Goal: Information Seeking & Learning: Learn about a topic

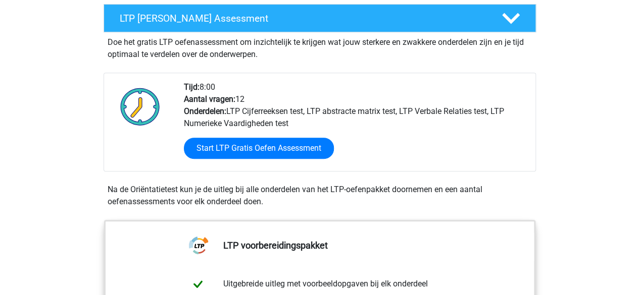
scroll to position [191, 0]
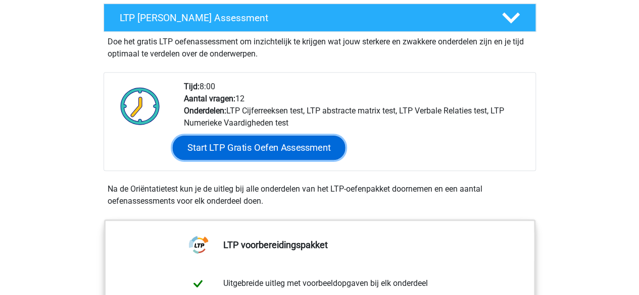
click at [243, 147] on link "Start LTP Gratis Oefen Assessment" at bounding box center [258, 148] width 173 height 24
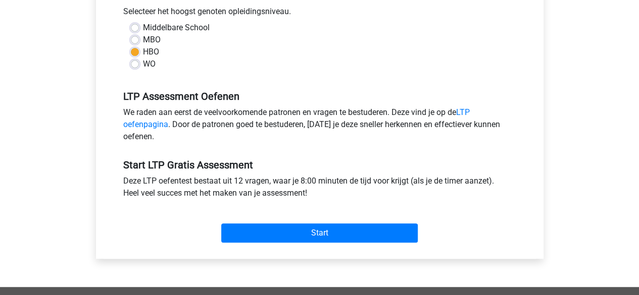
scroll to position [242, 0]
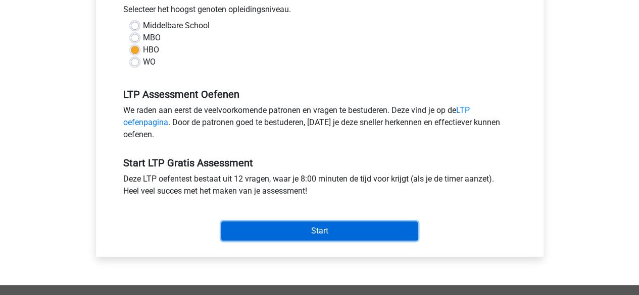
click at [314, 229] on input "Start" at bounding box center [319, 231] width 196 height 19
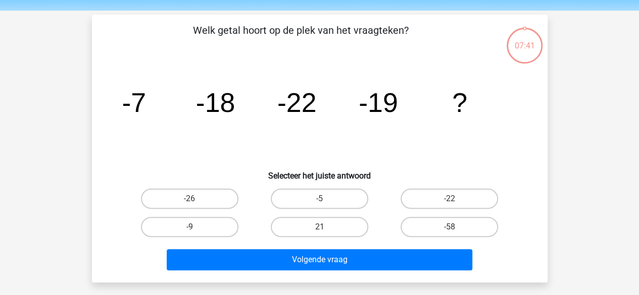
scroll to position [32, 0]
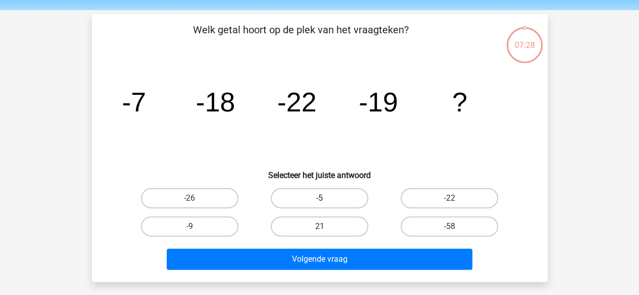
click at [336, 190] on label "-5" at bounding box center [319, 198] width 97 height 20
click at [326, 198] on input "-5" at bounding box center [322, 201] width 7 height 7
radio input "true"
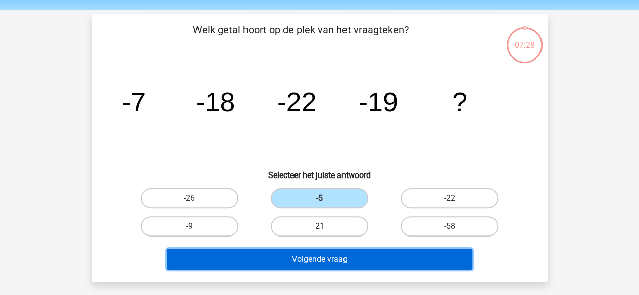
click at [316, 257] on button "Volgende vraag" at bounding box center [320, 259] width 306 height 21
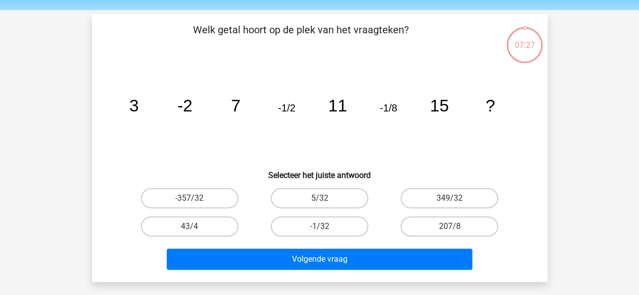
scroll to position [46, 0]
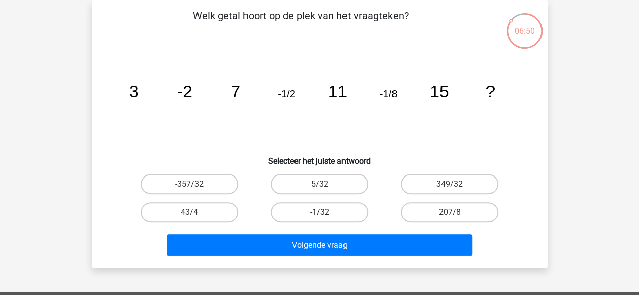
click at [331, 213] on label "-1/32" at bounding box center [319, 213] width 97 height 20
click at [326, 213] on input "-1/32" at bounding box center [322, 216] width 7 height 7
radio input "true"
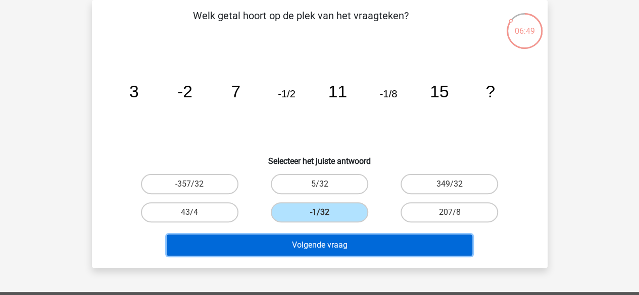
click at [328, 247] on button "Volgende vraag" at bounding box center [320, 245] width 306 height 21
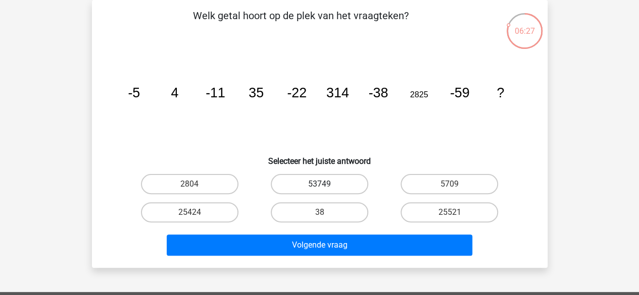
click at [316, 185] on label "53749" at bounding box center [319, 184] width 97 height 20
click at [319, 185] on input "53749" at bounding box center [322, 187] width 7 height 7
radio input "true"
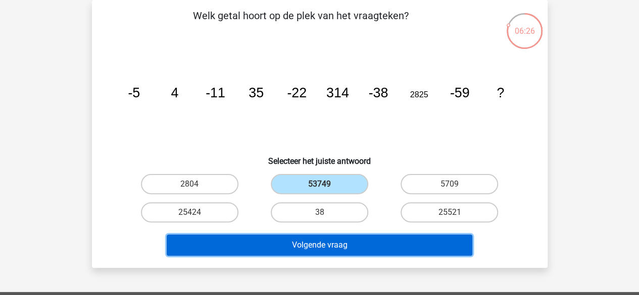
click at [308, 245] on button "Volgende vraag" at bounding box center [320, 245] width 306 height 21
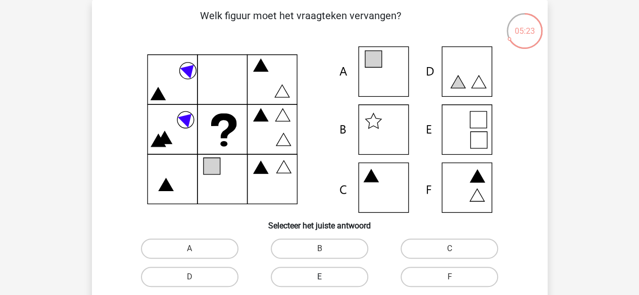
click at [334, 274] on label "E" at bounding box center [319, 277] width 97 height 20
click at [326, 277] on input "E" at bounding box center [322, 280] width 7 height 7
radio input "true"
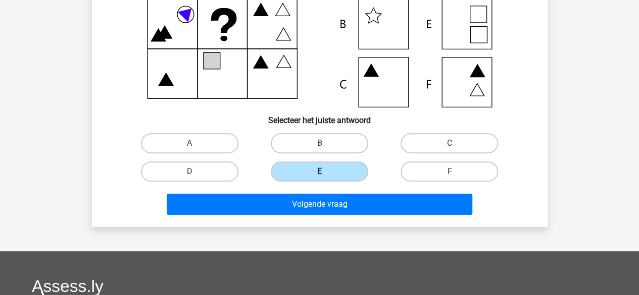
scroll to position [168, 0]
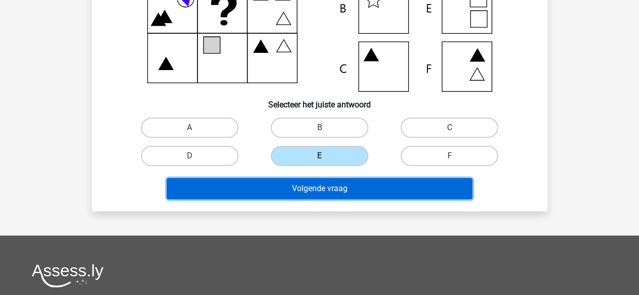
click at [355, 186] on button "Volgende vraag" at bounding box center [320, 188] width 306 height 21
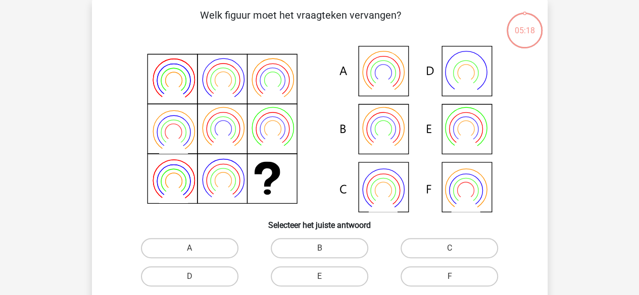
scroll to position [46, 0]
click at [309, 252] on label "B" at bounding box center [319, 249] width 97 height 20
click at [319, 252] on input "B" at bounding box center [322, 252] width 7 height 7
radio input "true"
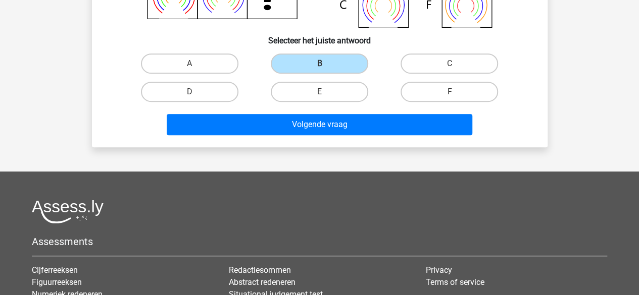
scroll to position [232, 0]
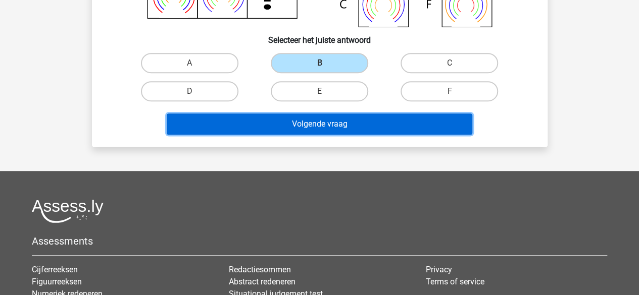
click at [356, 126] on button "Volgende vraag" at bounding box center [320, 124] width 306 height 21
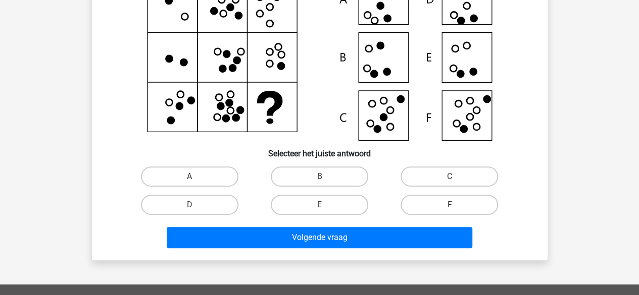
scroll to position [121, 0]
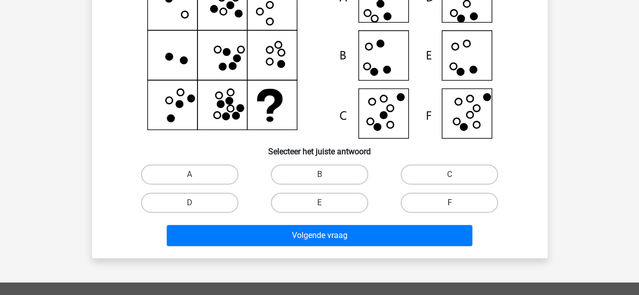
click at [435, 203] on label "F" at bounding box center [449, 203] width 97 height 20
click at [449, 203] on input "F" at bounding box center [452, 206] width 7 height 7
radio input "true"
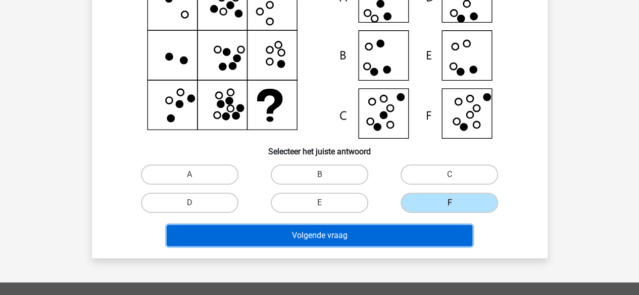
click at [402, 233] on button "Volgende vraag" at bounding box center [320, 235] width 306 height 21
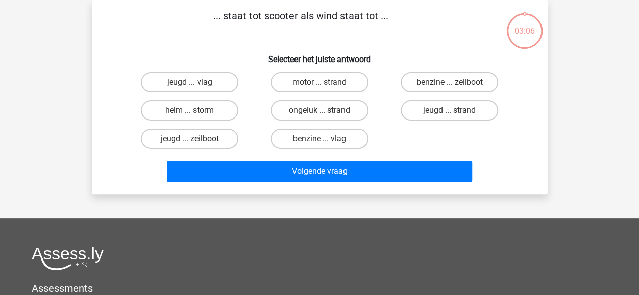
scroll to position [0, 0]
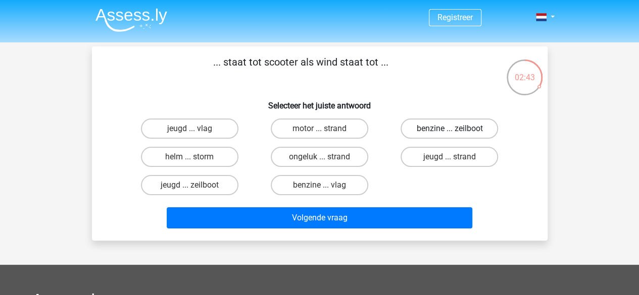
click at [436, 127] on label "benzine ... zeilboot" at bounding box center [449, 129] width 97 height 20
click at [449, 129] on input "benzine ... zeilboot" at bounding box center [452, 132] width 7 height 7
radio input "true"
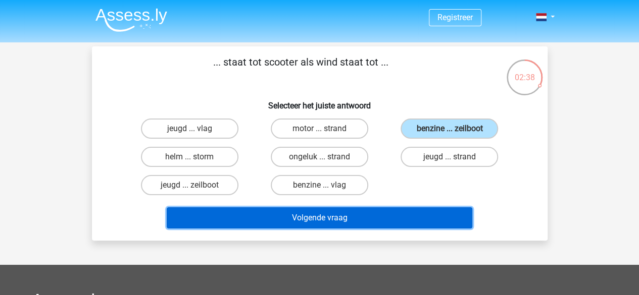
click at [375, 217] on button "Volgende vraag" at bounding box center [320, 218] width 306 height 21
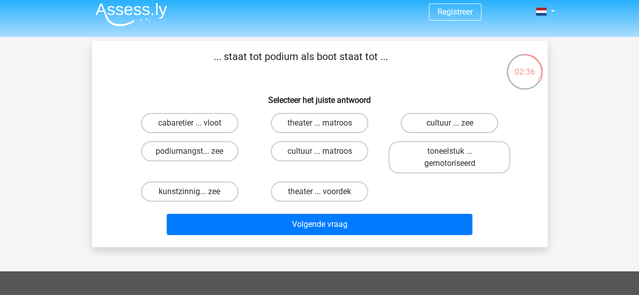
scroll to position [5, 0]
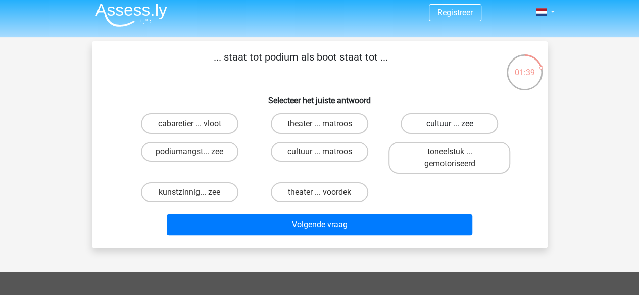
click at [435, 126] on label "cultuur ... zee" at bounding box center [449, 124] width 97 height 20
click at [449, 126] on input "cultuur ... zee" at bounding box center [452, 127] width 7 height 7
radio input "true"
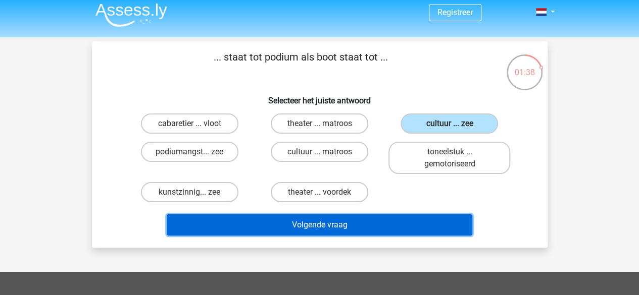
click at [372, 231] on button "Volgende vraag" at bounding box center [320, 225] width 306 height 21
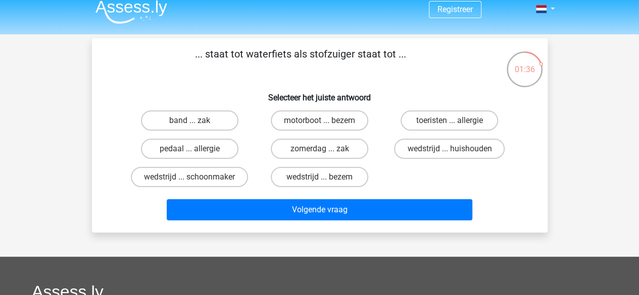
scroll to position [0, 0]
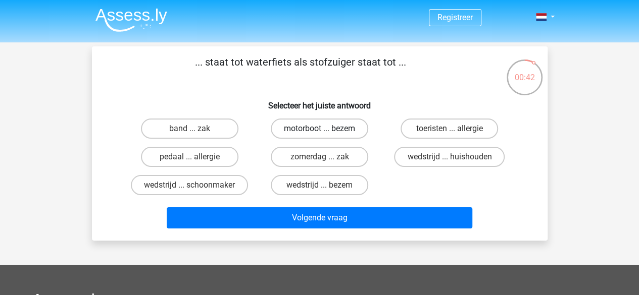
click at [337, 128] on label "motorboot ... bezem" at bounding box center [319, 129] width 97 height 20
click at [326, 129] on input "motorboot ... bezem" at bounding box center [322, 132] width 7 height 7
radio input "true"
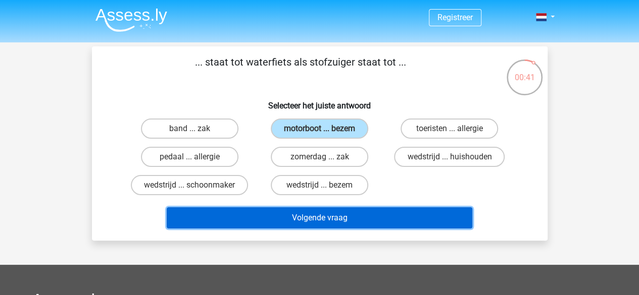
click at [325, 223] on button "Volgende vraag" at bounding box center [320, 218] width 306 height 21
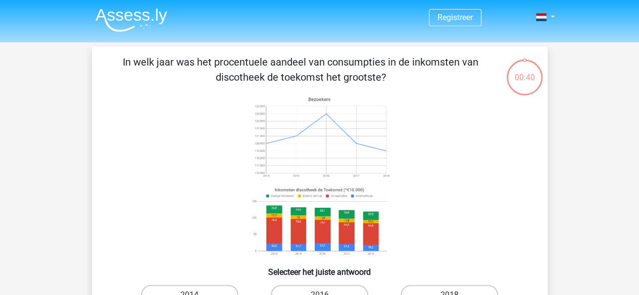
scroll to position [46, 0]
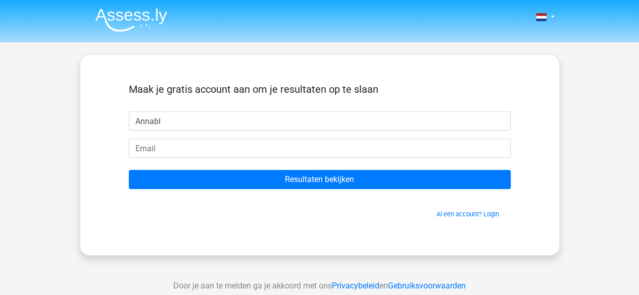
type input "Annabl"
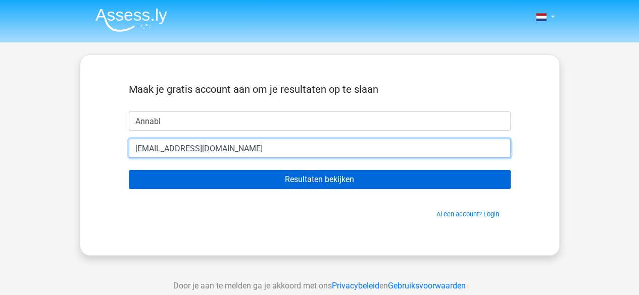
type input "[EMAIL_ADDRESS][DOMAIN_NAME]"
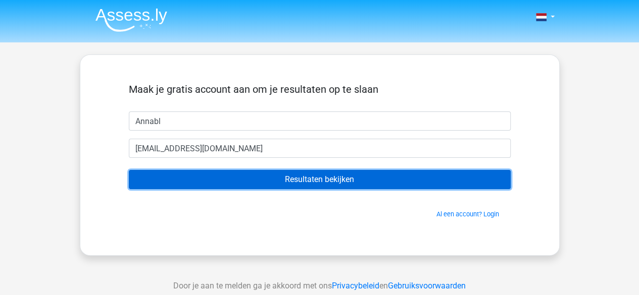
click at [293, 175] on input "Resultaten bekijken" at bounding box center [320, 179] width 382 height 19
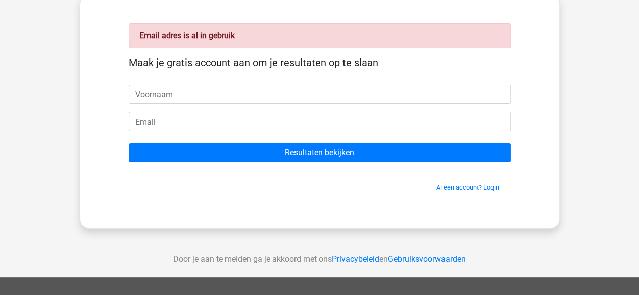
scroll to position [60, 0]
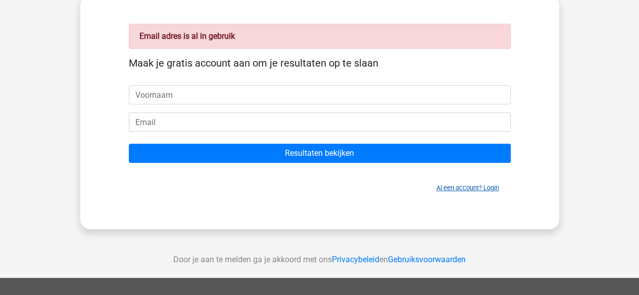
click at [462, 185] on link "Al een account? Login" at bounding box center [467, 188] width 63 height 8
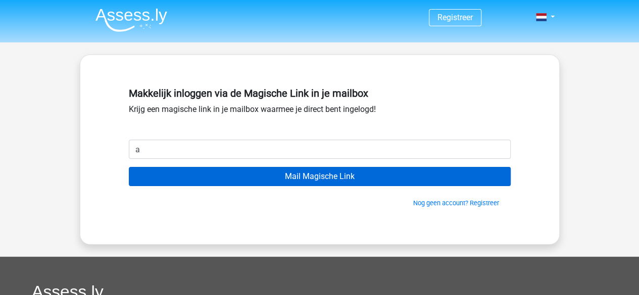
type input "[EMAIL_ADDRESS][DOMAIN_NAME]"
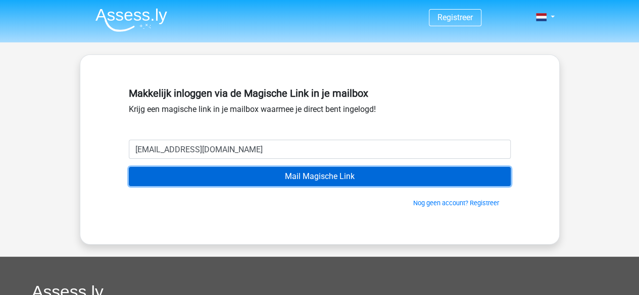
click at [241, 179] on input "Mail Magische Link" at bounding box center [320, 176] width 382 height 19
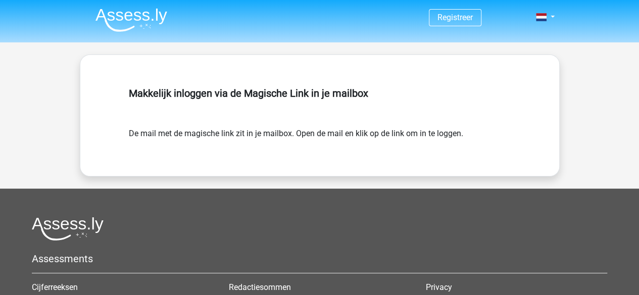
click at [120, 12] on img at bounding box center [131, 20] width 72 height 24
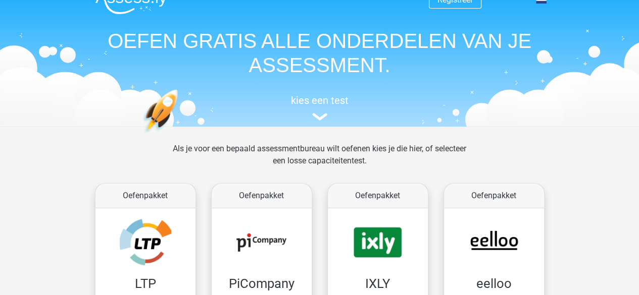
scroll to position [8, 0]
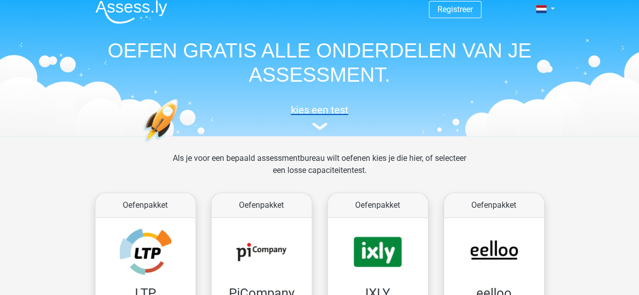
click at [320, 116] on h5 "kies een test" at bounding box center [319, 110] width 465 height 12
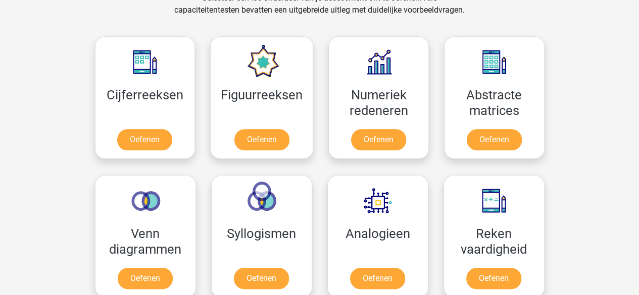
scroll to position [441, 0]
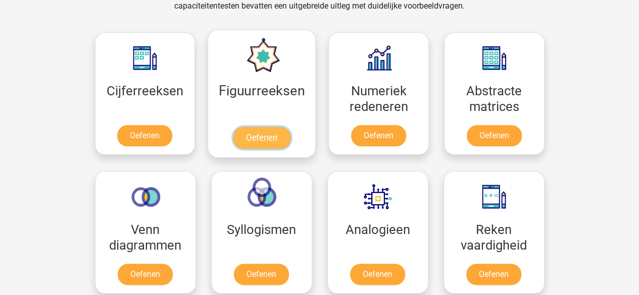
click at [260, 127] on link "Oefenen" at bounding box center [262, 138] width 58 height 22
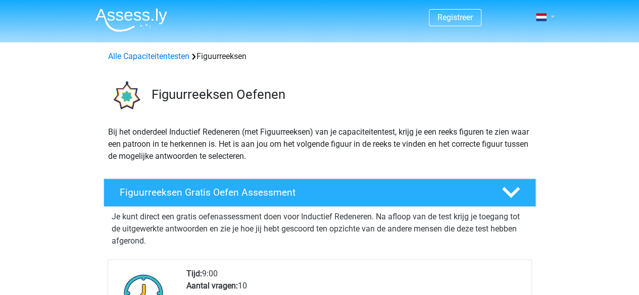
click at [552, 12] on link at bounding box center [542, 17] width 20 height 12
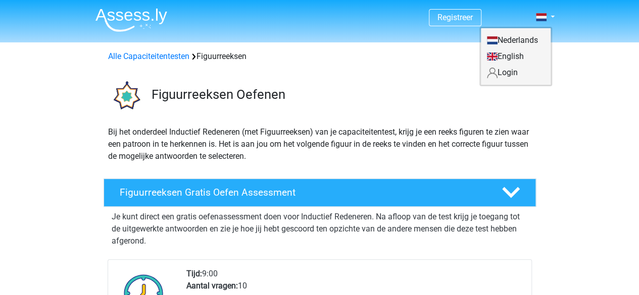
click at [504, 72] on link "Login" at bounding box center [516, 73] width 70 height 16
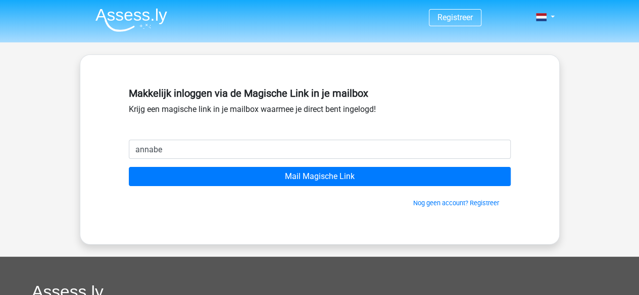
type input "[EMAIL_ADDRESS][DOMAIN_NAME]"
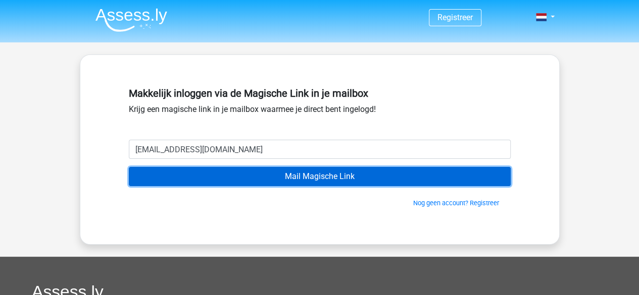
click at [275, 175] on input "Mail Magische Link" at bounding box center [320, 176] width 382 height 19
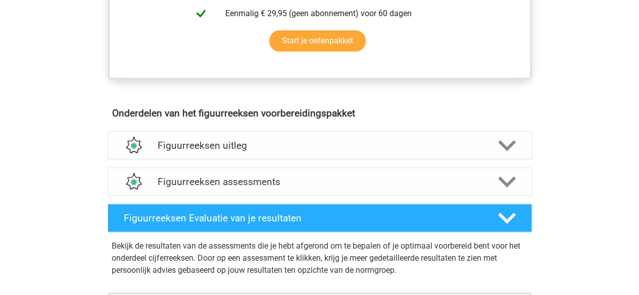
scroll to position [587, 0]
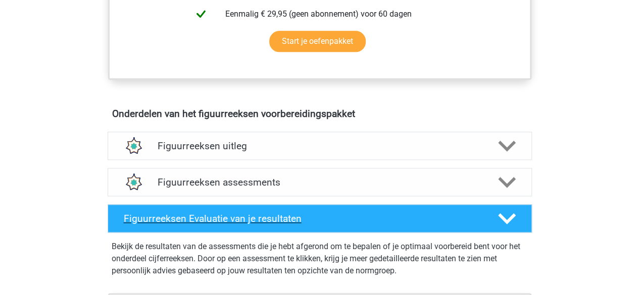
click at [509, 215] on icon at bounding box center [507, 219] width 18 height 18
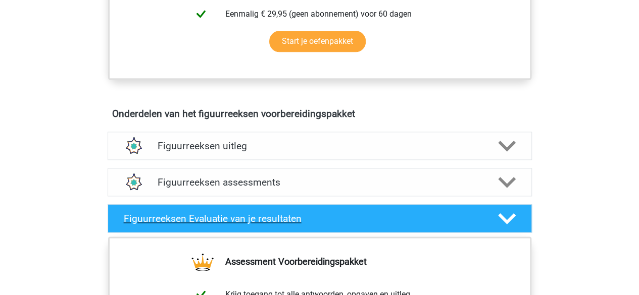
click at [509, 215] on icon at bounding box center [507, 219] width 18 height 18
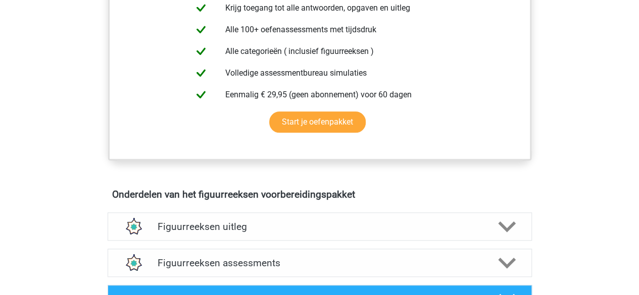
scroll to position [517, 0]
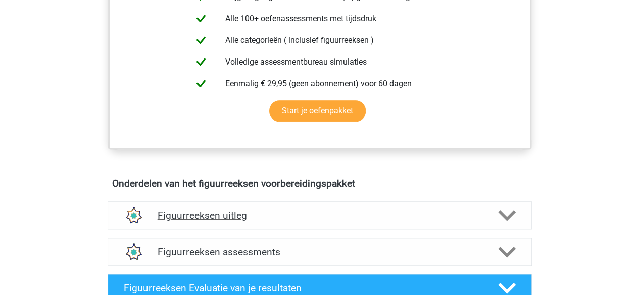
click at [505, 210] on icon at bounding box center [507, 216] width 18 height 18
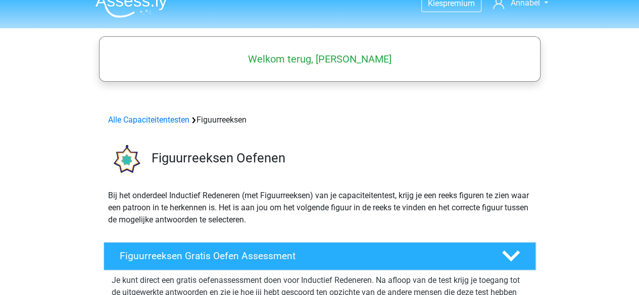
scroll to position [0, 0]
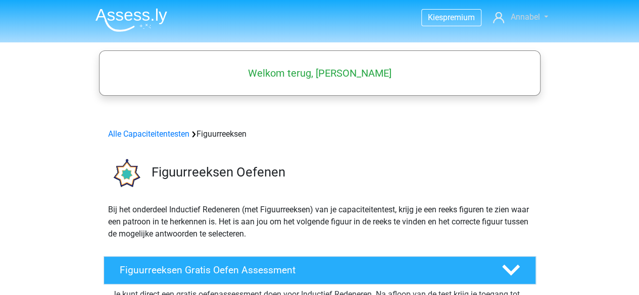
click at [526, 11] on link "Annabel" at bounding box center [520, 17] width 63 height 12
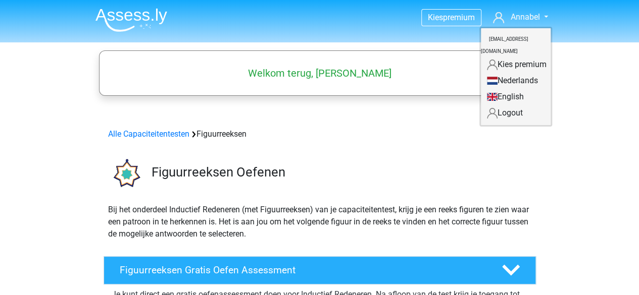
click at [348, 79] on h5 "Welkom terug, Annabel" at bounding box center [319, 73] width 431 height 12
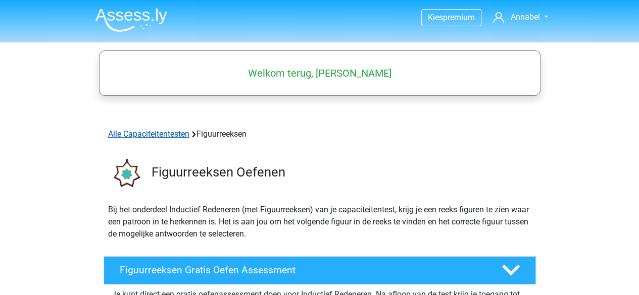
click at [168, 134] on link "Alle Capaciteitentesten" at bounding box center [148, 134] width 81 height 10
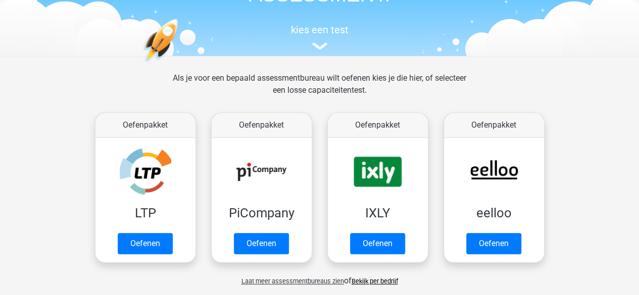
scroll to position [89, 0]
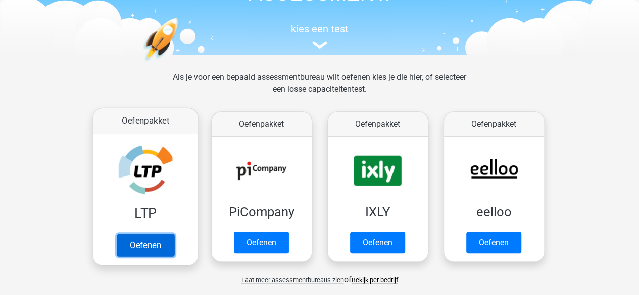
click at [147, 234] on link "Oefenen" at bounding box center [145, 245] width 58 height 22
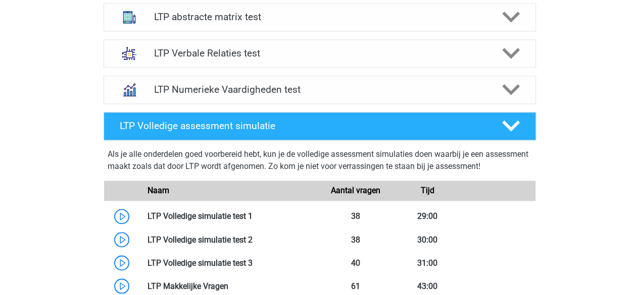
scroll to position [680, 0]
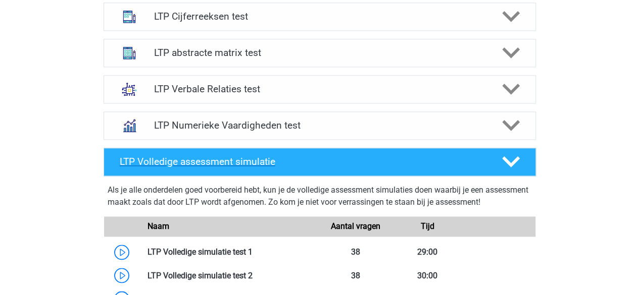
click at [514, 151] on div "LTP Volledige assessment simulatie" at bounding box center [320, 162] width 432 height 28
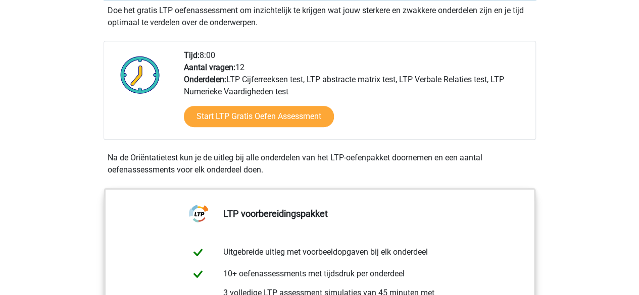
scroll to position [218, 0]
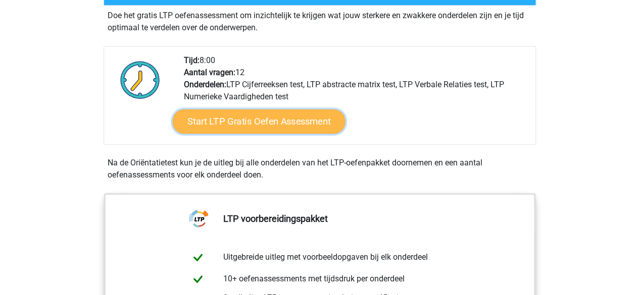
click at [275, 114] on link "Start LTP Gratis Oefen Assessment" at bounding box center [258, 122] width 173 height 24
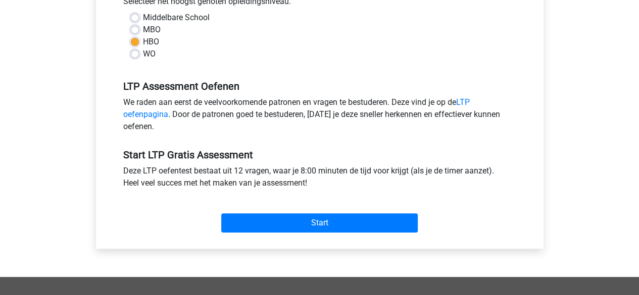
scroll to position [249, 0]
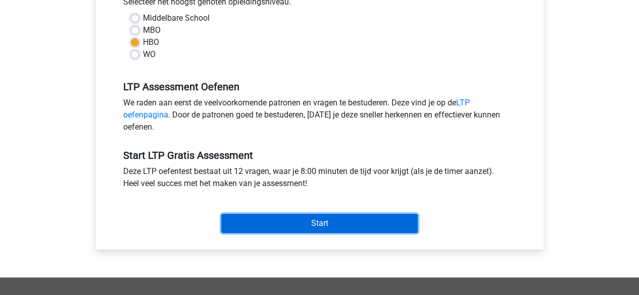
click at [299, 227] on input "Start" at bounding box center [319, 223] width 196 height 19
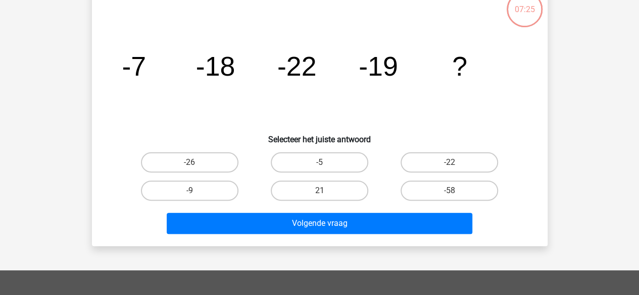
scroll to position [69, 0]
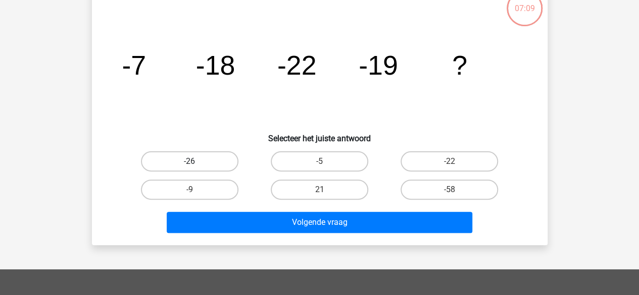
click at [198, 165] on label "-26" at bounding box center [189, 162] width 97 height 20
click at [196, 165] on input "-26" at bounding box center [192, 165] width 7 height 7
radio input "true"
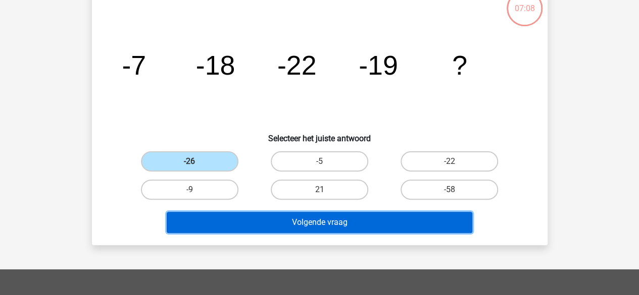
click at [282, 221] on button "Volgende vraag" at bounding box center [320, 222] width 306 height 21
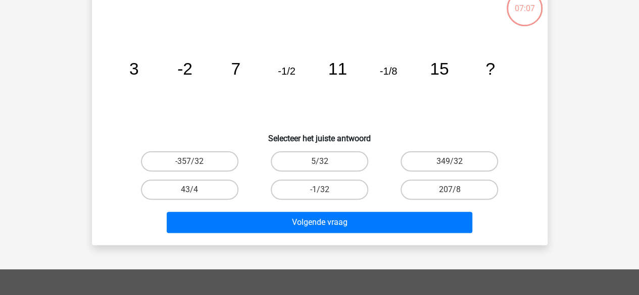
scroll to position [46, 0]
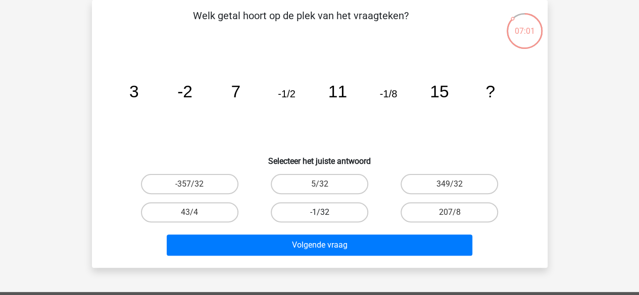
click at [335, 213] on label "-1/32" at bounding box center [319, 213] width 97 height 20
click at [326, 213] on input "-1/32" at bounding box center [322, 216] width 7 height 7
radio input "true"
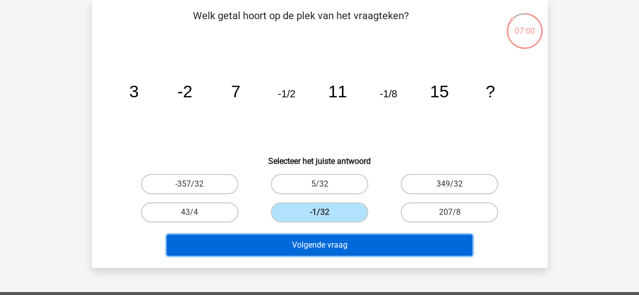
click at [327, 240] on button "Volgende vraag" at bounding box center [320, 245] width 306 height 21
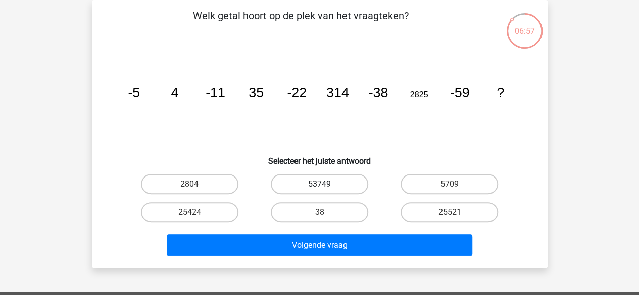
click at [338, 179] on label "53749" at bounding box center [319, 184] width 97 height 20
click at [326, 184] on input "53749" at bounding box center [322, 187] width 7 height 7
radio input "true"
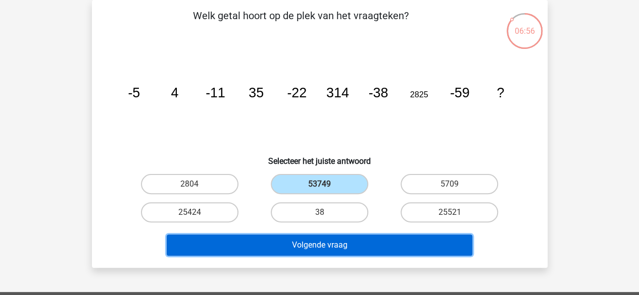
click at [336, 241] on button "Volgende vraag" at bounding box center [320, 245] width 306 height 21
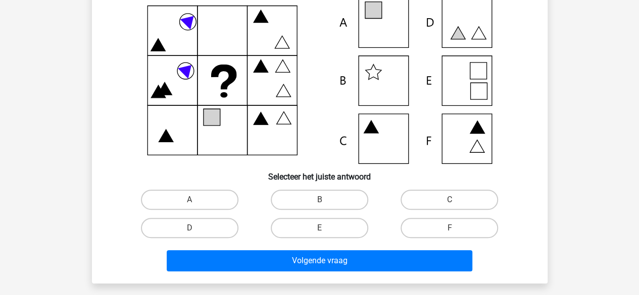
scroll to position [96, 0]
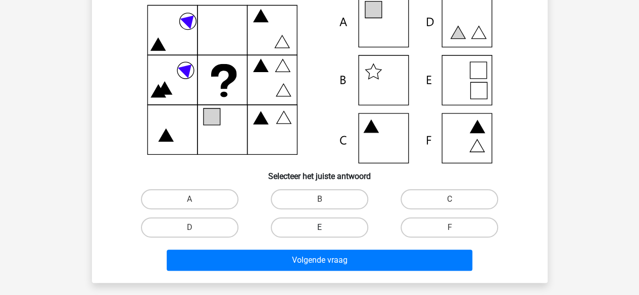
click at [308, 222] on label "E" at bounding box center [319, 228] width 97 height 20
click at [319, 228] on input "E" at bounding box center [322, 231] width 7 height 7
radio input "true"
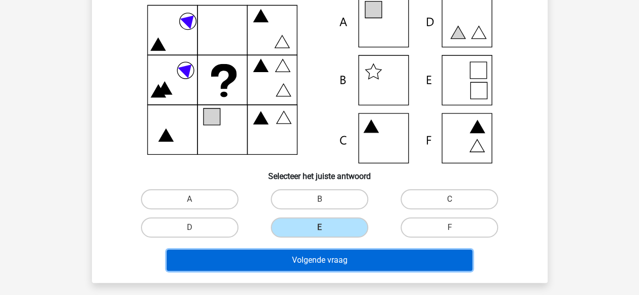
click at [308, 258] on button "Volgende vraag" at bounding box center [320, 260] width 306 height 21
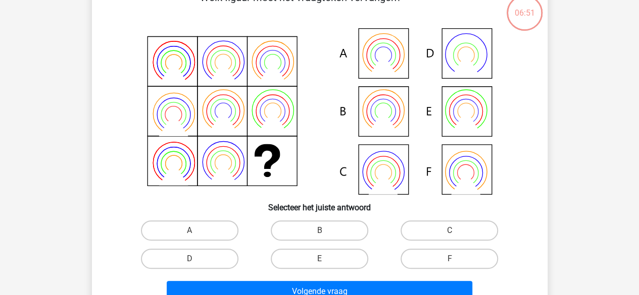
scroll to position [46, 0]
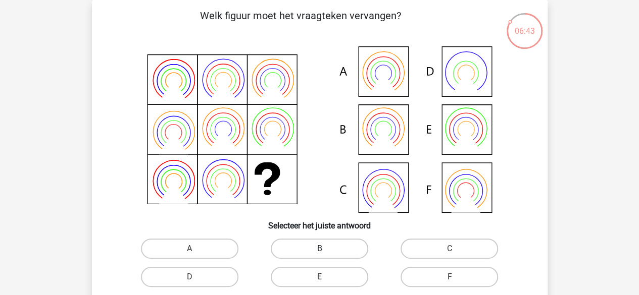
click at [312, 246] on label "B" at bounding box center [319, 249] width 97 height 20
click at [319, 249] on input "B" at bounding box center [322, 252] width 7 height 7
radio input "true"
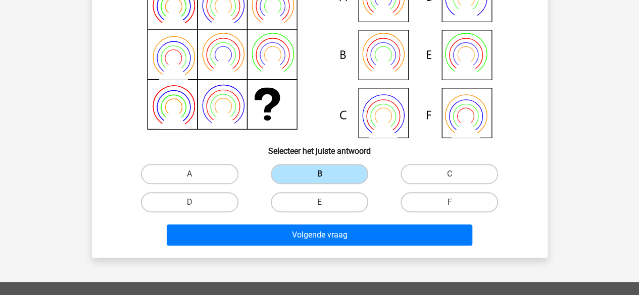
scroll to position [125, 0]
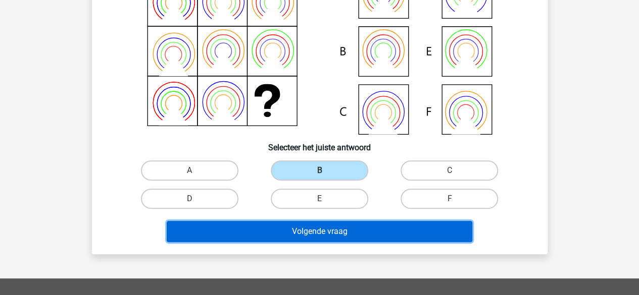
click at [322, 222] on button "Volgende vraag" at bounding box center [320, 231] width 306 height 21
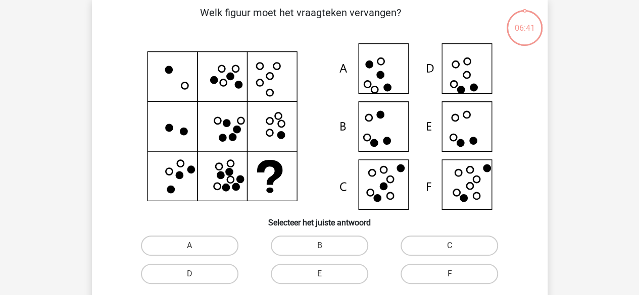
scroll to position [46, 0]
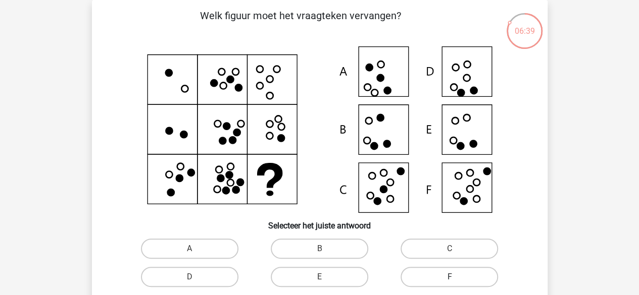
click at [427, 279] on label "F" at bounding box center [449, 277] width 97 height 20
click at [449, 279] on input "F" at bounding box center [452, 280] width 7 height 7
radio input "true"
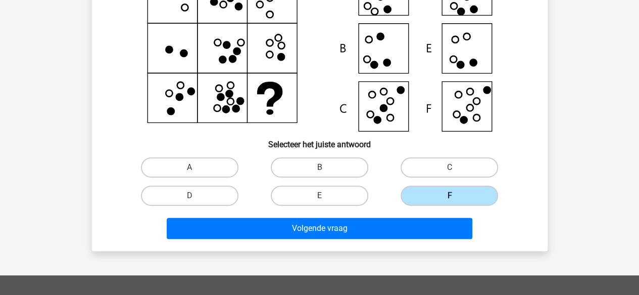
scroll to position [143, 0]
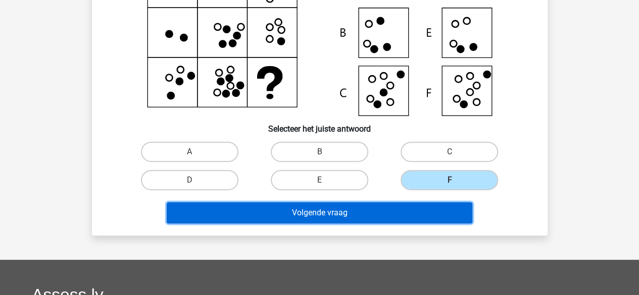
click at [398, 214] on button "Volgende vraag" at bounding box center [320, 213] width 306 height 21
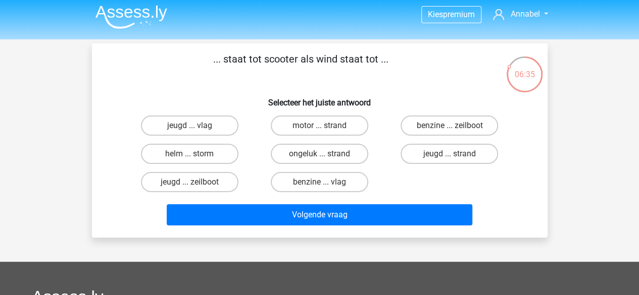
scroll to position [0, 0]
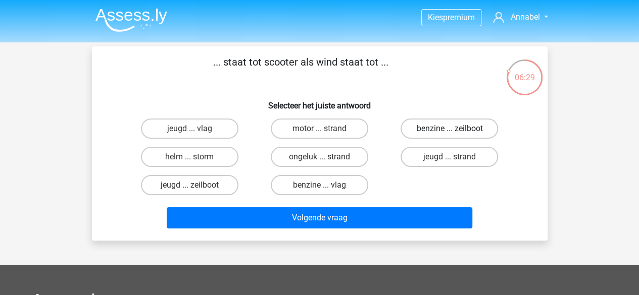
click at [443, 136] on label "benzine ... zeilboot" at bounding box center [449, 129] width 97 height 20
click at [449, 135] on input "benzine ... zeilboot" at bounding box center [452, 132] width 7 height 7
radio input "true"
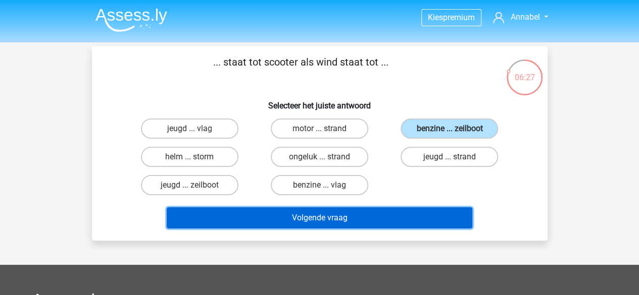
click at [398, 222] on button "Volgende vraag" at bounding box center [320, 218] width 306 height 21
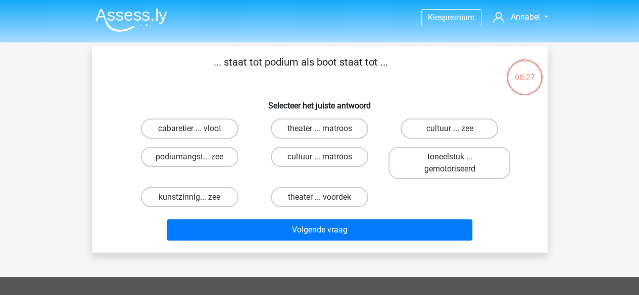
scroll to position [46, 0]
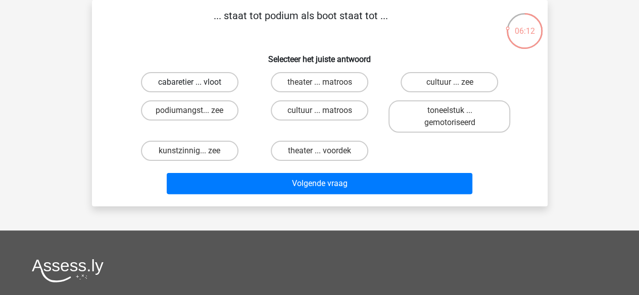
click at [203, 85] on label "cabaretier ... vloot" at bounding box center [189, 82] width 97 height 20
click at [196, 85] on input "cabaretier ... vloot" at bounding box center [192, 85] width 7 height 7
radio input "true"
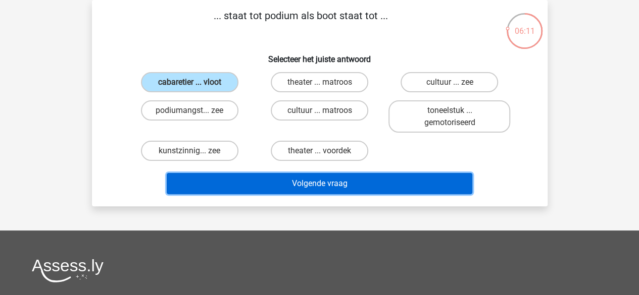
click at [349, 179] on button "Volgende vraag" at bounding box center [320, 183] width 306 height 21
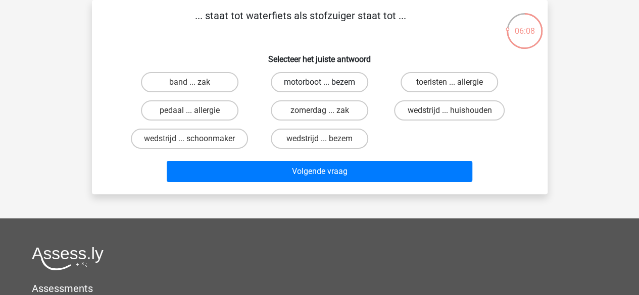
click at [339, 83] on label "motorboot ... bezem" at bounding box center [319, 82] width 97 height 20
click at [326, 83] on input "motorboot ... bezem" at bounding box center [322, 85] width 7 height 7
radio input "true"
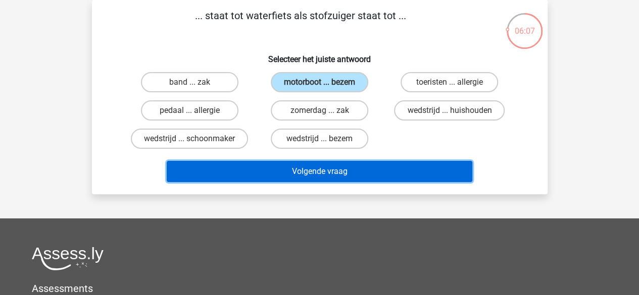
click at [315, 167] on button "Volgende vraag" at bounding box center [320, 171] width 306 height 21
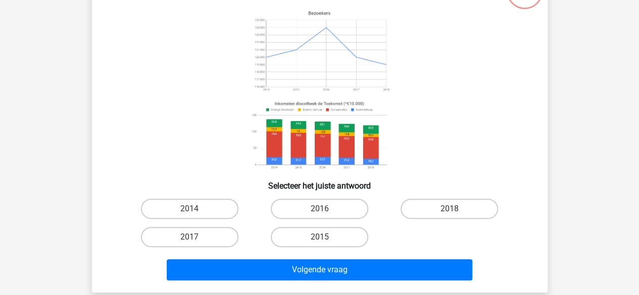
scroll to position [86, 0]
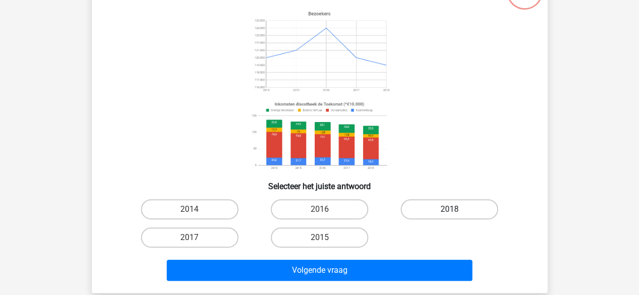
click at [440, 209] on label "2018" at bounding box center [449, 209] width 97 height 20
click at [449, 210] on input "2018" at bounding box center [452, 213] width 7 height 7
radio input "true"
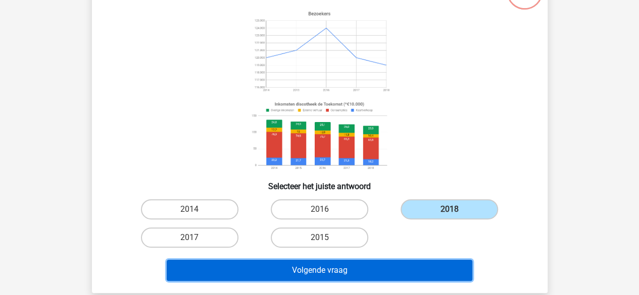
click at [406, 272] on button "Volgende vraag" at bounding box center [320, 270] width 306 height 21
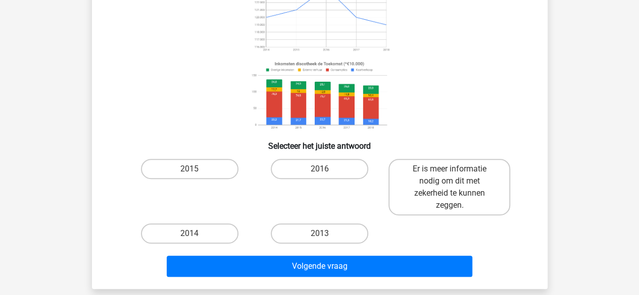
scroll to position [131, 0]
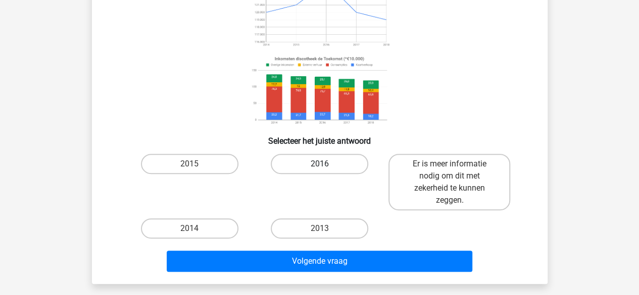
click at [305, 159] on label "2016" at bounding box center [319, 164] width 97 height 20
click at [319, 164] on input "2016" at bounding box center [322, 167] width 7 height 7
radio input "true"
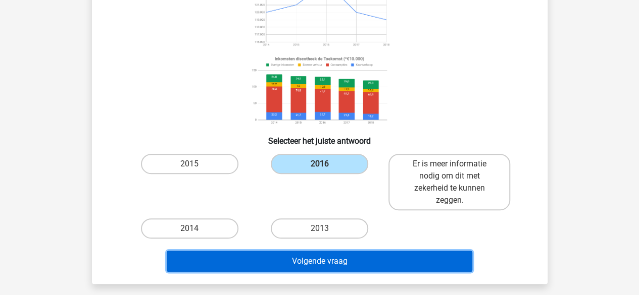
click at [300, 266] on button "Volgende vraag" at bounding box center [320, 261] width 306 height 21
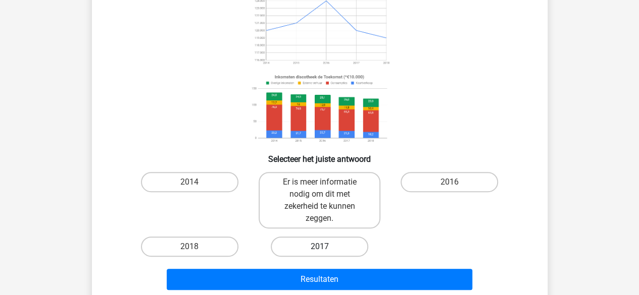
scroll to position [114, 0]
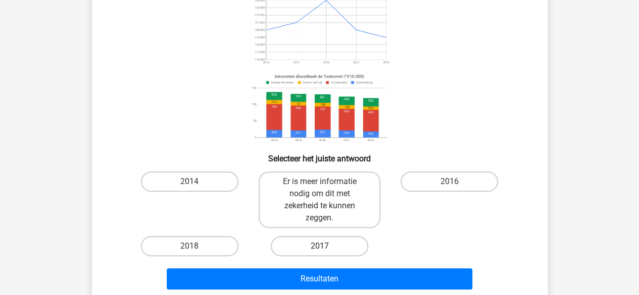
click at [317, 204] on label "Er is meer informatie nodig om dit met zekerheid te kunnen zeggen." at bounding box center [320, 200] width 122 height 57
click at [319, 188] on input "Er is meer informatie nodig om dit met zekerheid te kunnen zeggen." at bounding box center [322, 185] width 7 height 7
radio input "true"
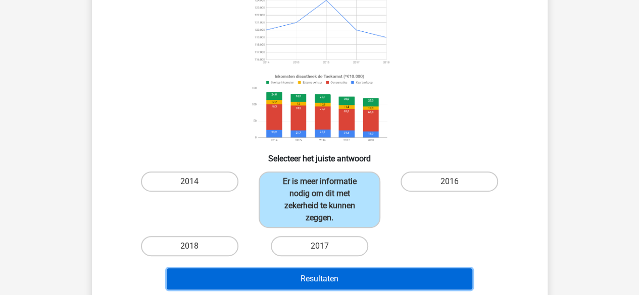
click at [314, 278] on button "Resultaten" at bounding box center [320, 279] width 306 height 21
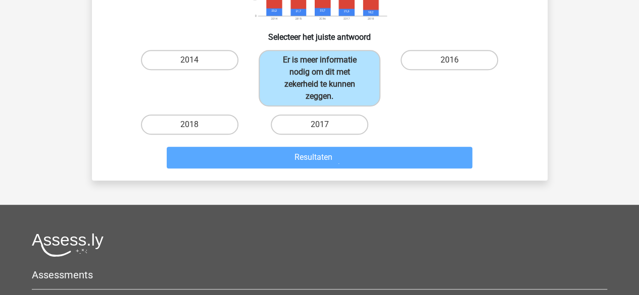
scroll to position [236, 0]
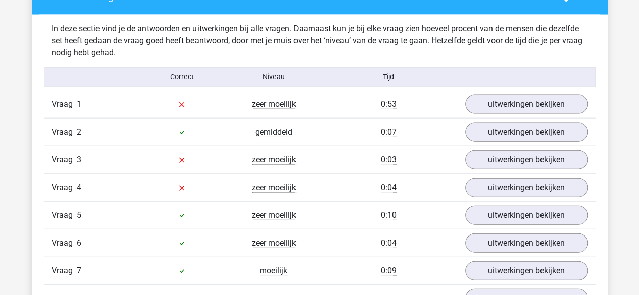
scroll to position [1063, 0]
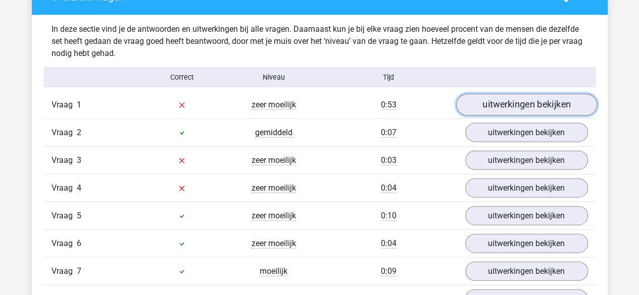
click at [535, 103] on link "uitwerkingen bekijken" at bounding box center [526, 105] width 141 height 22
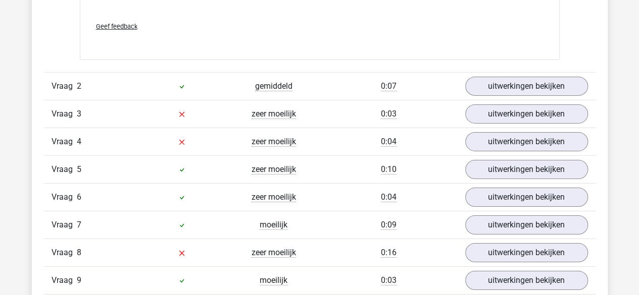
scroll to position [1626, 0]
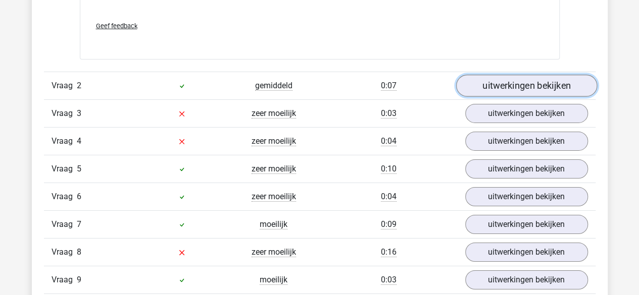
click at [506, 82] on link "uitwerkingen bekijken" at bounding box center [526, 86] width 141 height 22
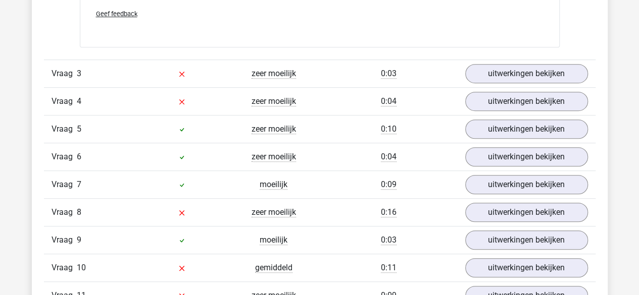
scroll to position [2157, 0]
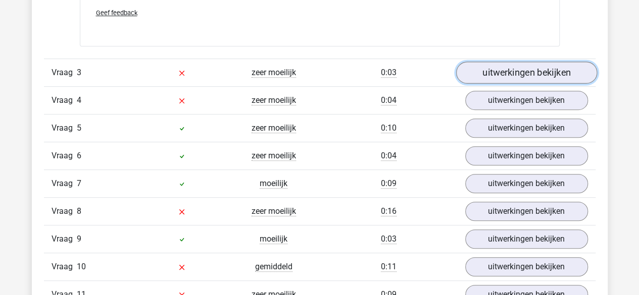
click at [487, 64] on link "uitwerkingen bekijken" at bounding box center [526, 73] width 141 height 22
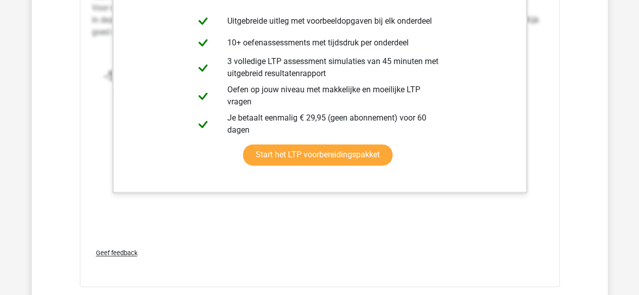
scroll to position [2559, 0]
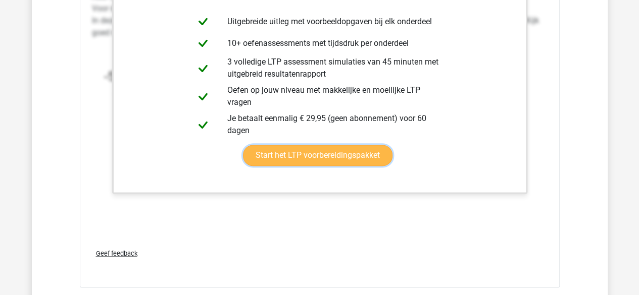
click at [336, 149] on link "Start het LTP voorbereidingspakket" at bounding box center [317, 155] width 149 height 21
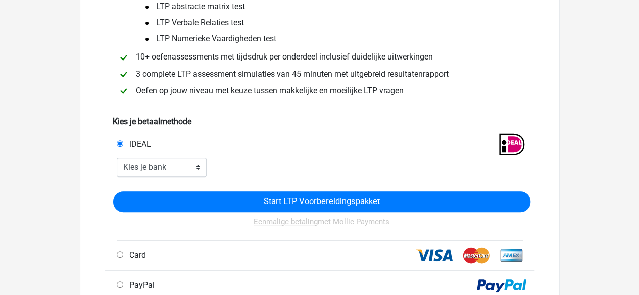
scroll to position [136, 0]
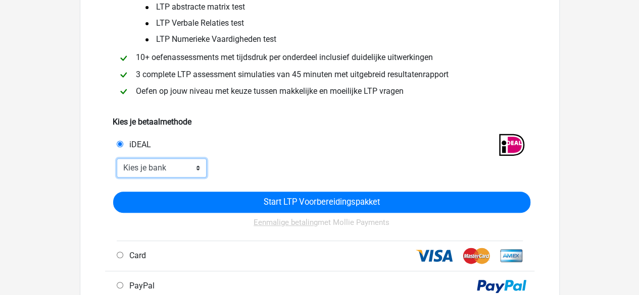
click at [196, 170] on select "Kies je bank ABN AMRO ING Rabobank ASN Bank bunq Knab N26 NN Regiobank Revolut …" at bounding box center [162, 168] width 90 height 19
select select "ideal_[SWIFT_CODE]"
click at [117, 159] on select "Kies je bank ABN AMRO ING Rabobank ASN Bank bunq Knab N26 NN Regiobank Revolut …" at bounding box center [162, 168] width 90 height 19
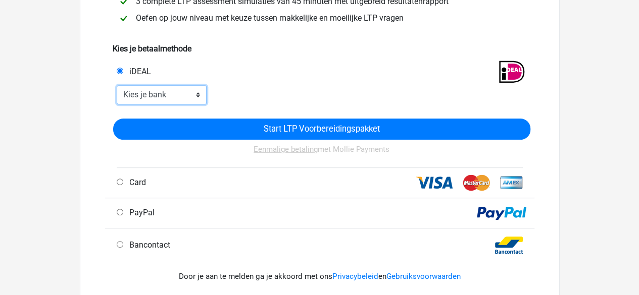
scroll to position [174, 0]
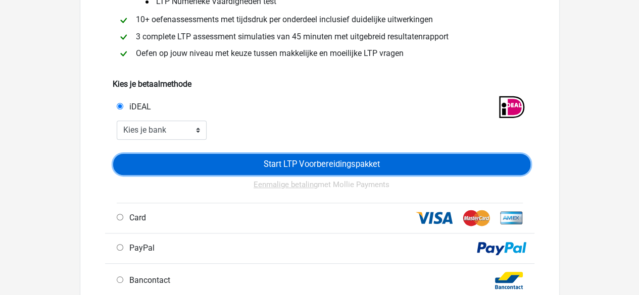
click at [257, 159] on input "Start LTP Voorbereidingspakket" at bounding box center [321, 164] width 417 height 21
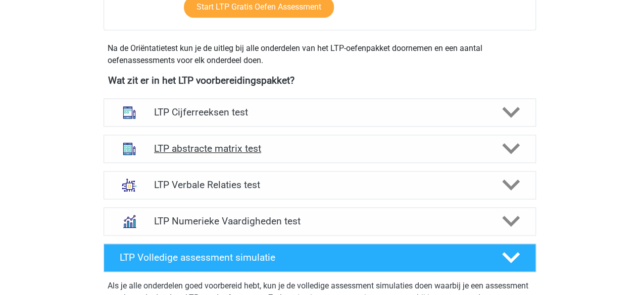
scroll to position [613, 0]
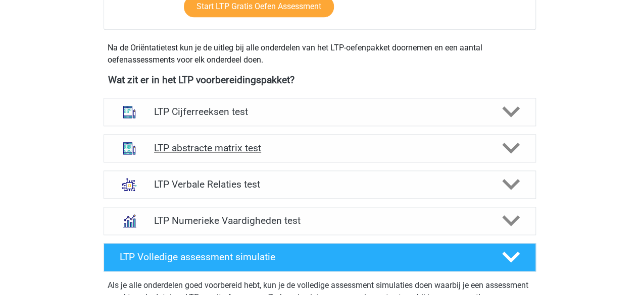
click at [291, 160] on div "LTP abstracte matrix test" at bounding box center [320, 148] width 432 height 28
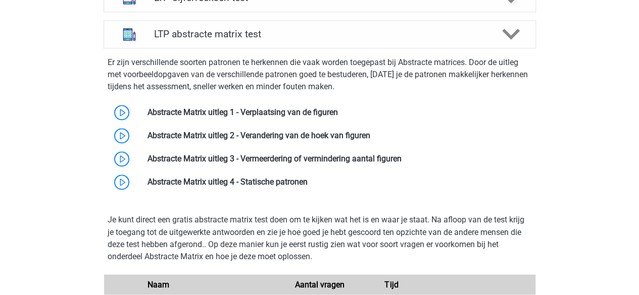
scroll to position [986, 0]
